Goal: Information Seeking & Learning: Learn about a topic

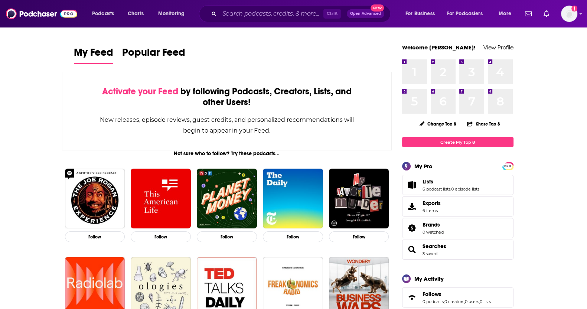
click at [268, 6] on div "Ctrl K Open Advanced New" at bounding box center [295, 13] width 192 height 17
click at [268, 12] on input "Search podcasts, credits, & more..." at bounding box center [272, 14] width 104 height 12
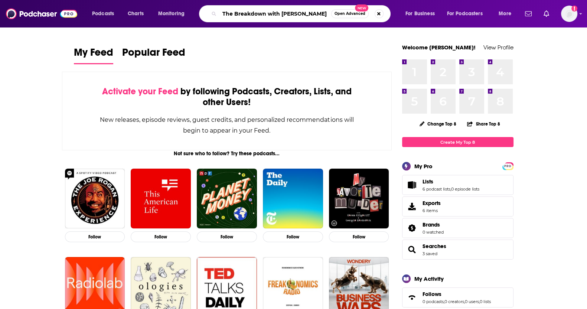
type input "The Breakdown with [PERSON_NAME]"
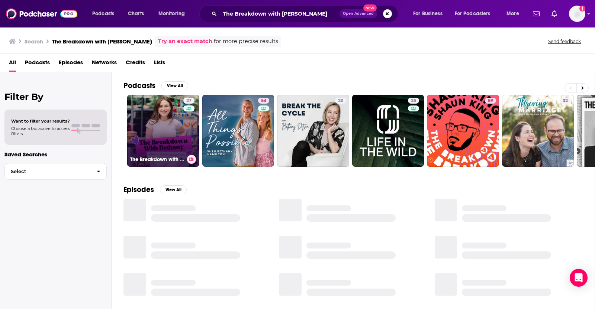
click at [161, 116] on link "27 The Breakdown with [PERSON_NAME]" at bounding box center [163, 131] width 72 height 72
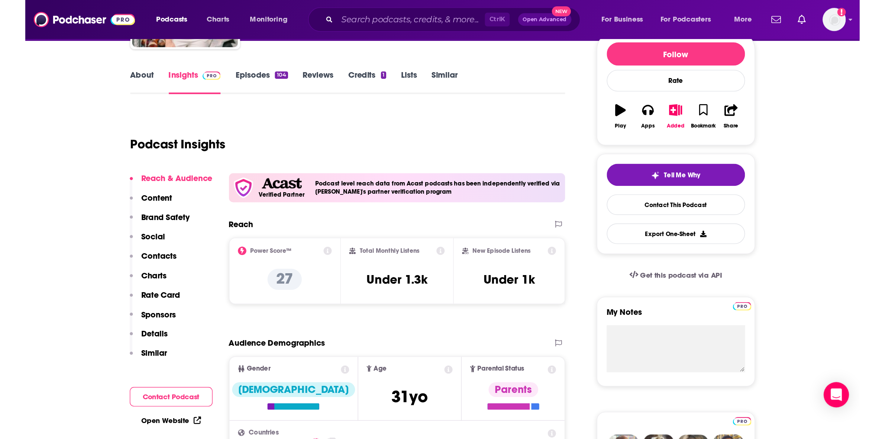
scroll to position [139, 0]
